Goal: Browse casually

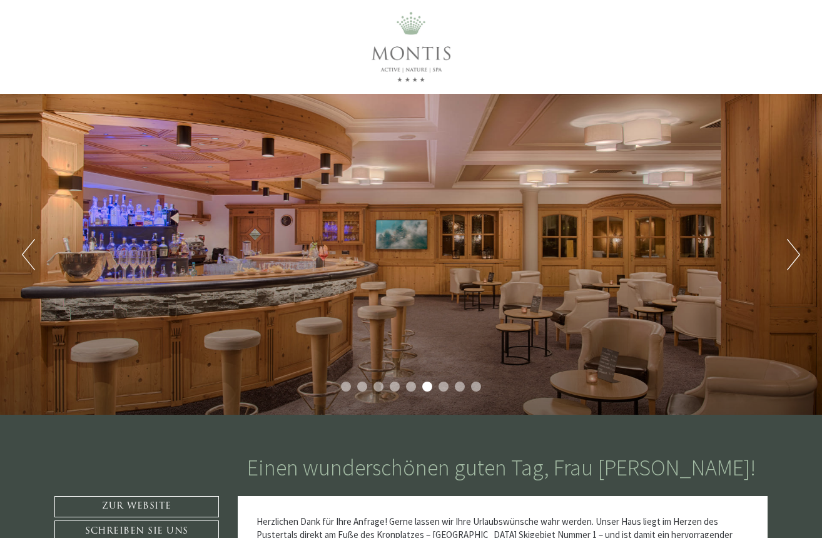
click at [793, 255] on button "Next" at bounding box center [793, 254] width 13 height 31
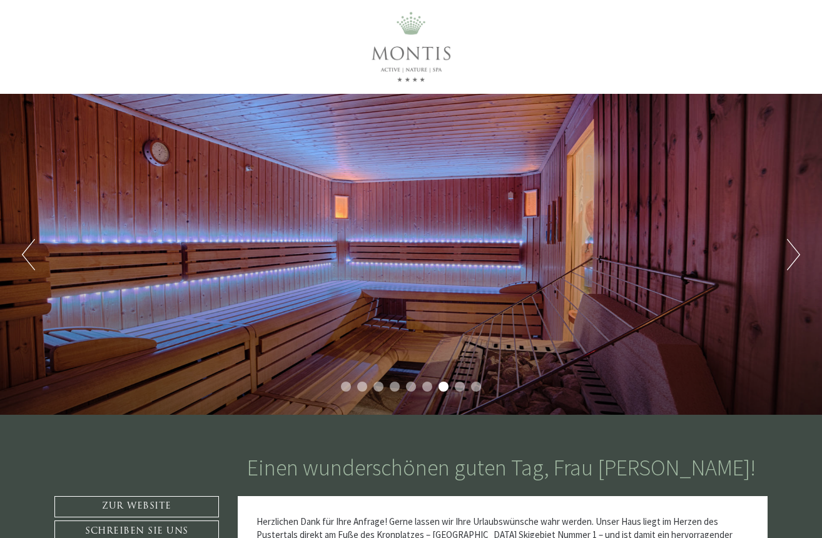
click at [793, 255] on button "Next" at bounding box center [793, 254] width 13 height 31
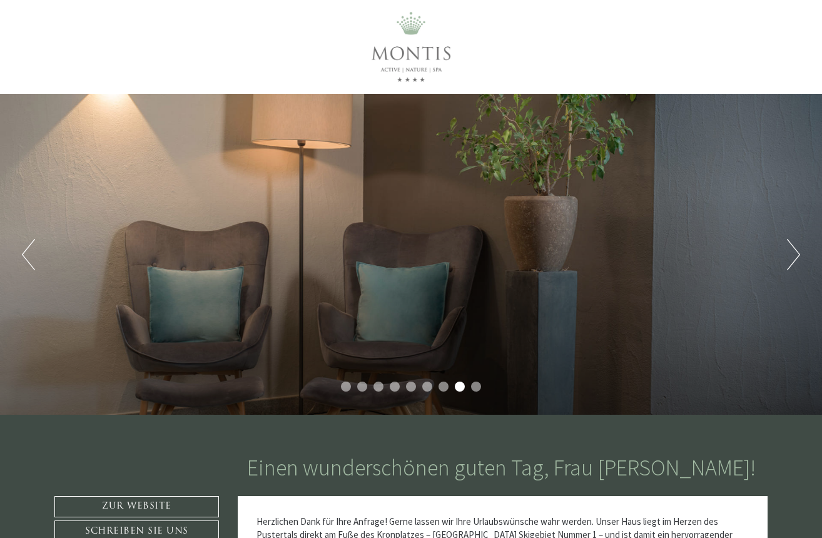
click at [793, 255] on button "Next" at bounding box center [793, 254] width 13 height 31
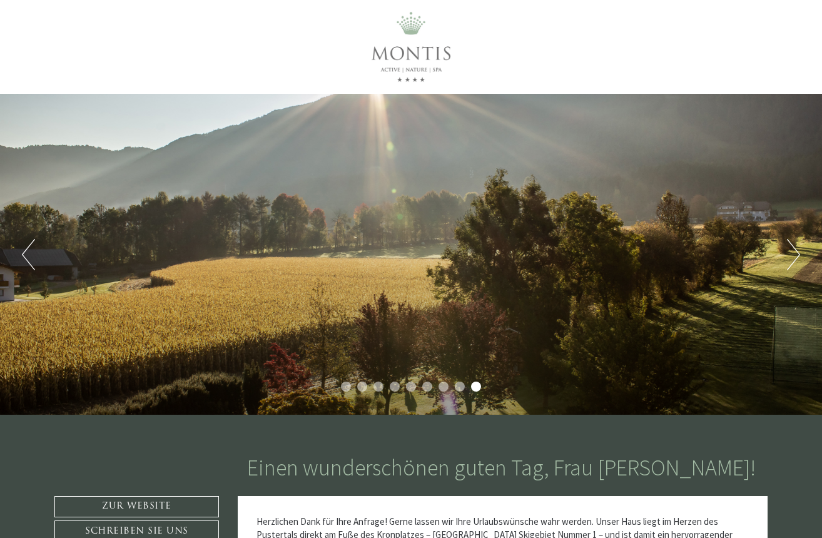
click at [793, 255] on button "Next" at bounding box center [793, 254] width 13 height 31
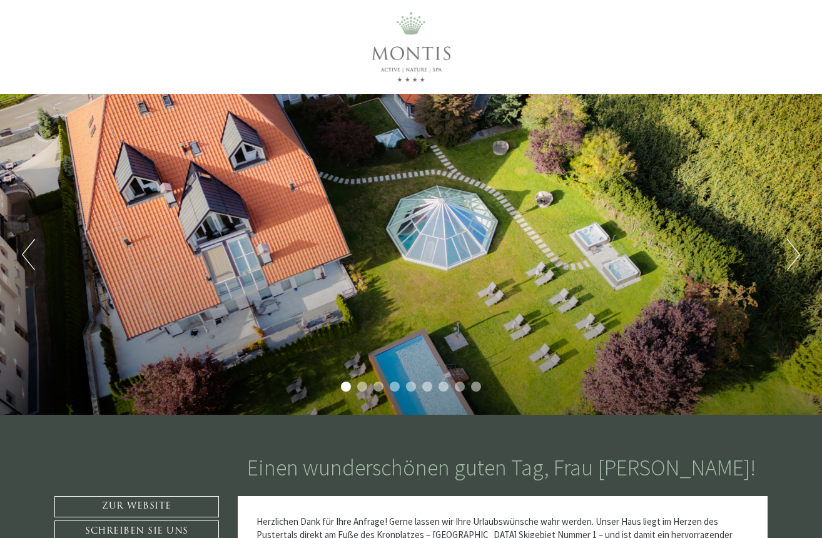
click at [793, 255] on button "Next" at bounding box center [793, 254] width 13 height 31
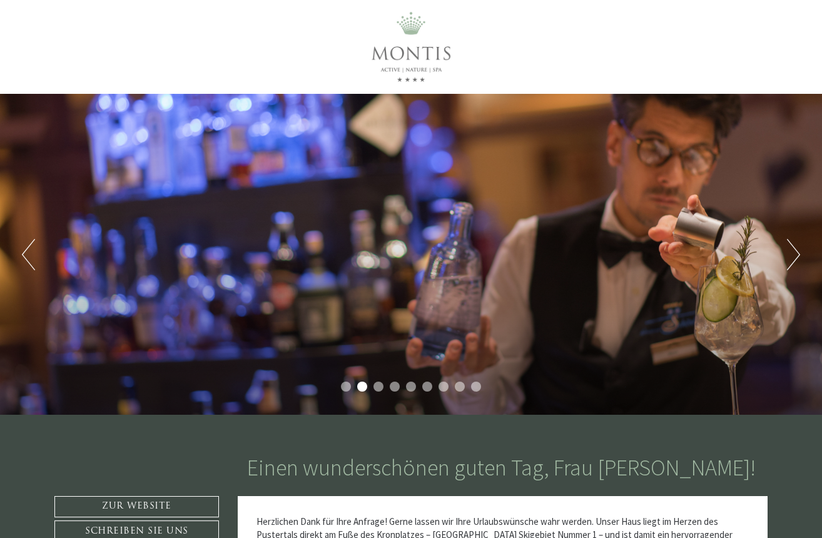
click at [793, 255] on button "Next" at bounding box center [793, 254] width 13 height 31
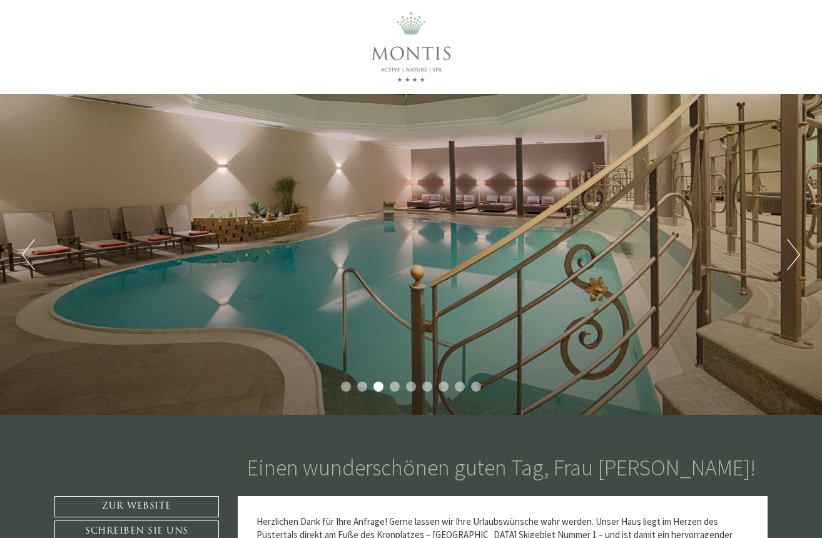
click at [793, 255] on button "Next" at bounding box center [793, 254] width 13 height 31
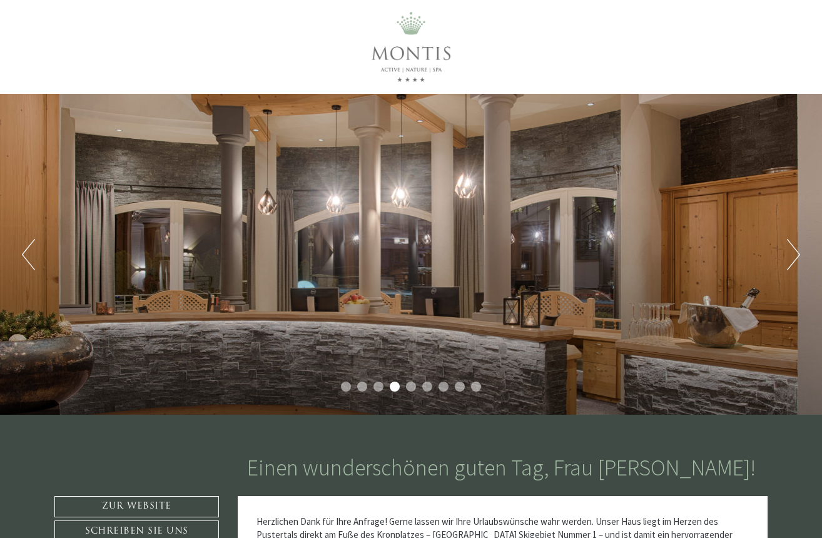
click at [793, 255] on button "Next" at bounding box center [793, 254] width 13 height 31
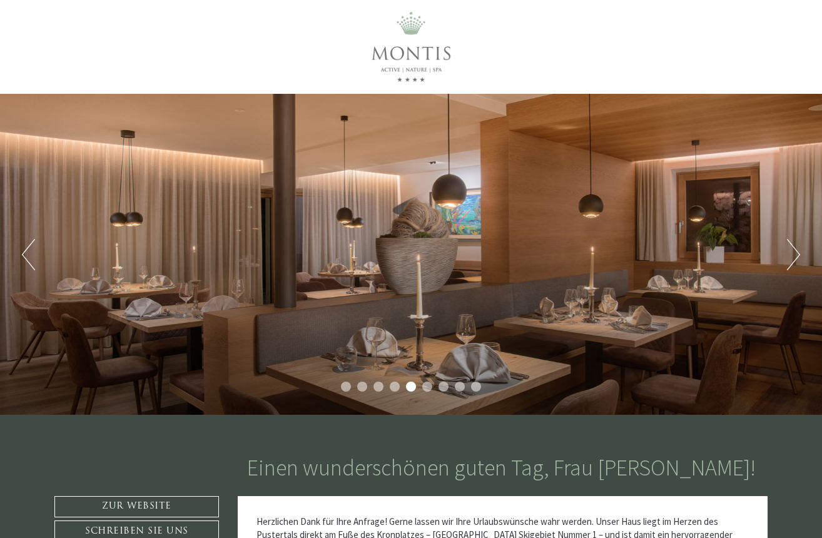
click at [793, 255] on button "Next" at bounding box center [793, 254] width 13 height 31
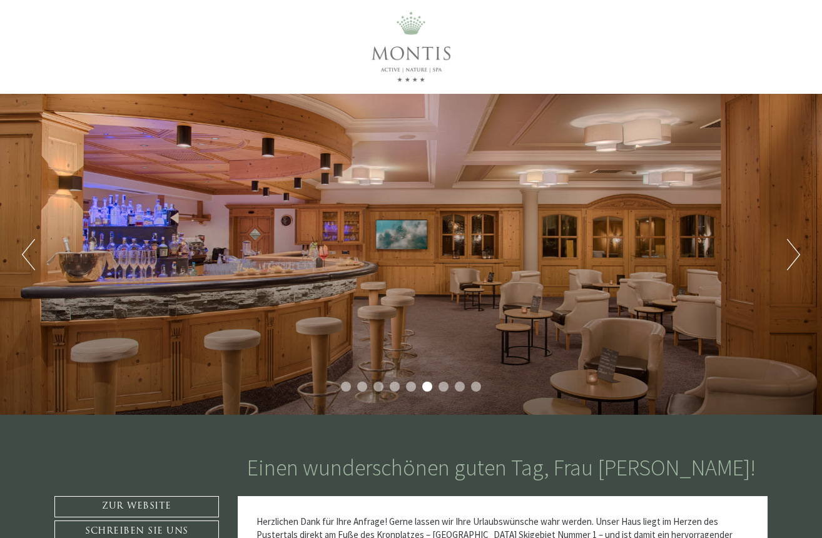
click at [793, 255] on button "Next" at bounding box center [793, 254] width 13 height 31
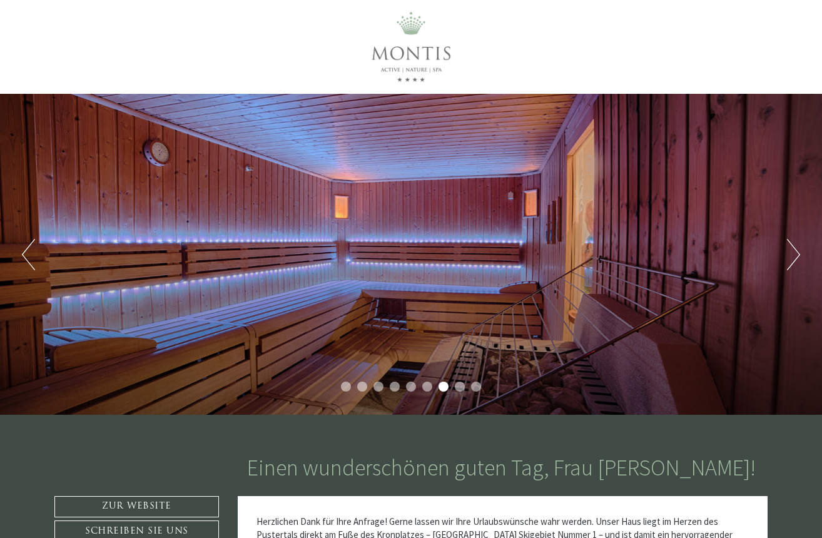
click at [793, 255] on button "Next" at bounding box center [793, 254] width 13 height 31
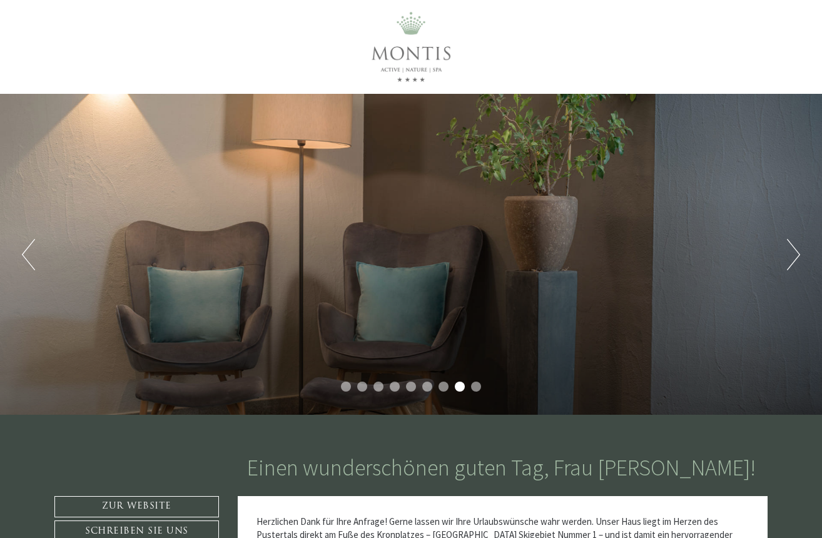
click at [793, 255] on button "Next" at bounding box center [793, 254] width 13 height 31
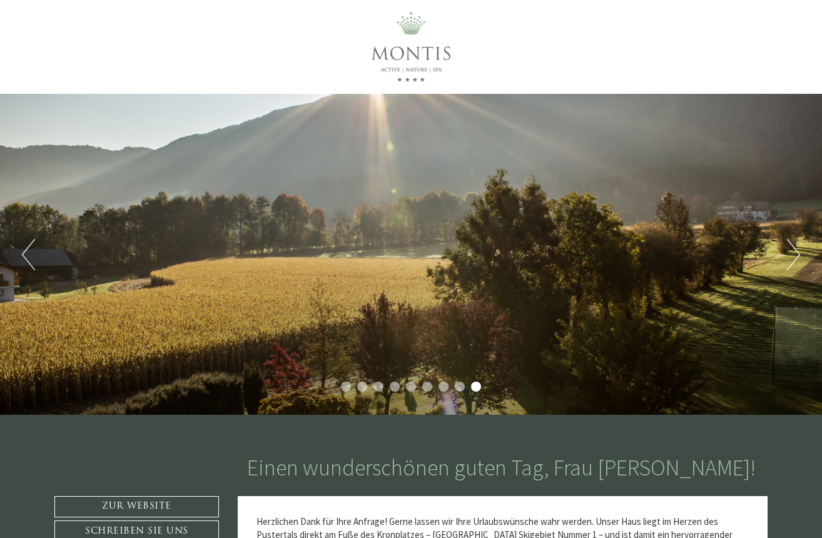
click at [793, 255] on button "Next" at bounding box center [793, 254] width 13 height 31
